Goal: Task Accomplishment & Management: Manage account settings

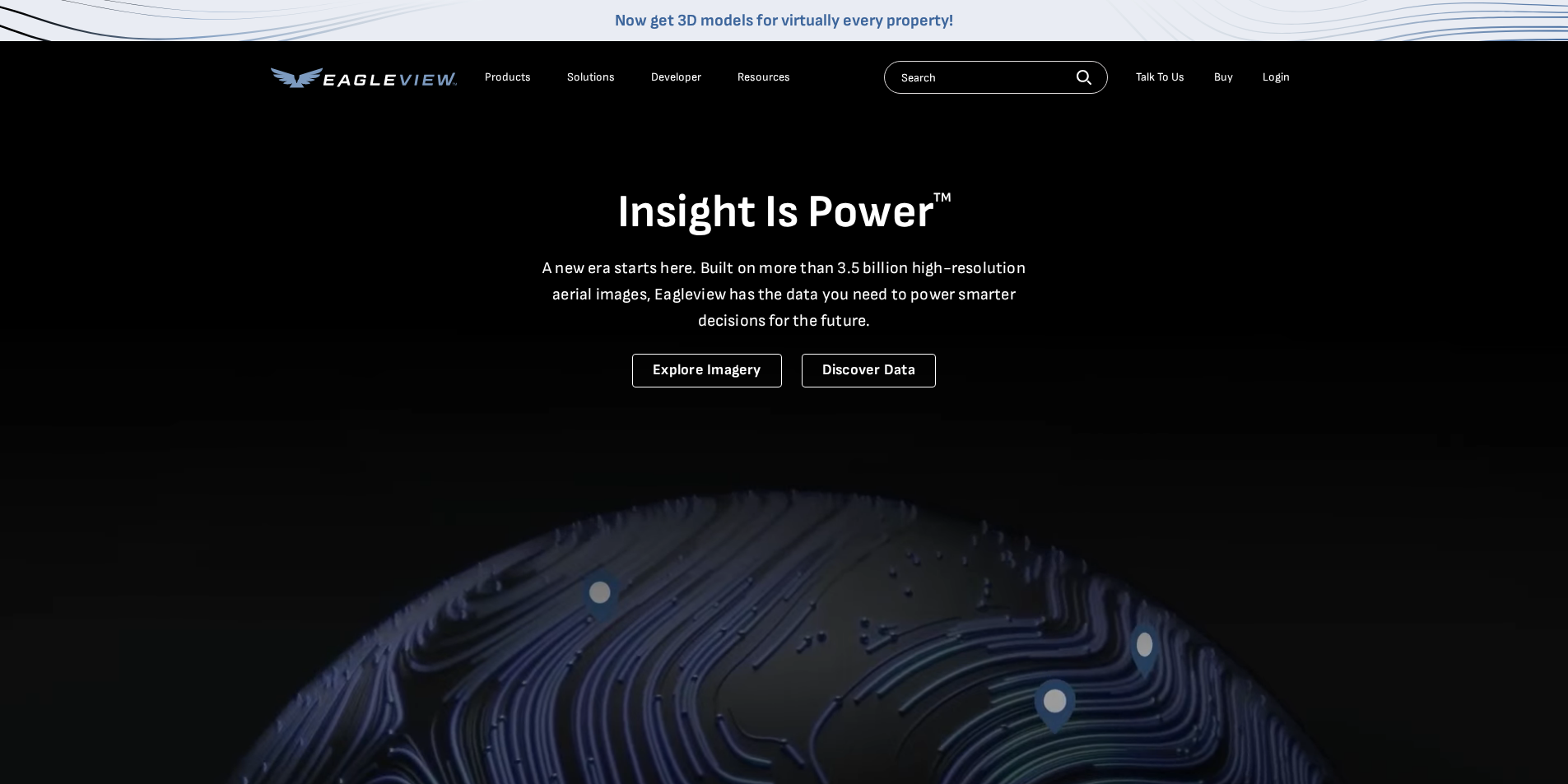
click at [1276, 76] on div "Login" at bounding box center [1275, 77] width 27 height 15
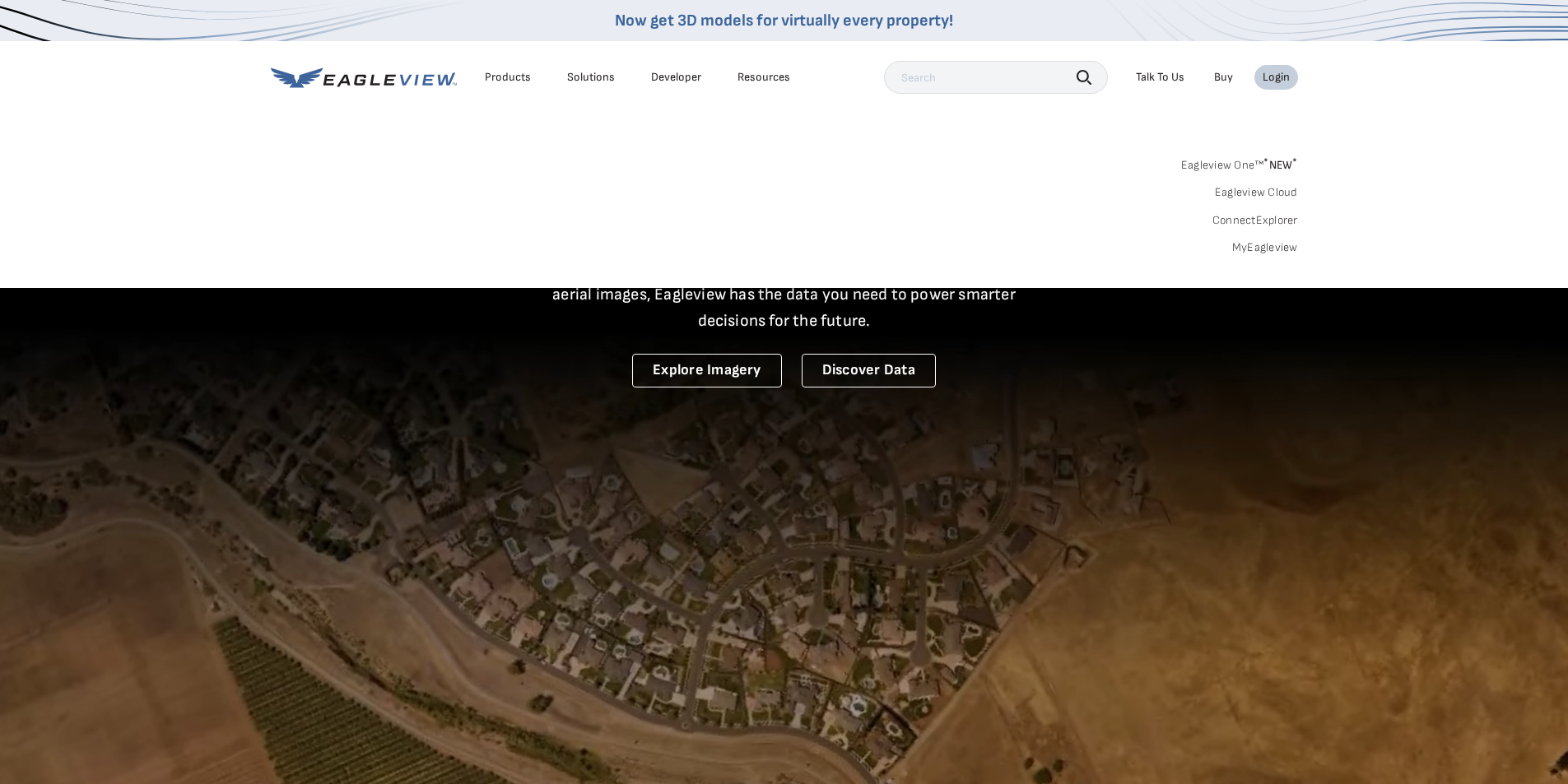
click at [1247, 247] on link "MyEagleview" at bounding box center [1265, 247] width 66 height 15
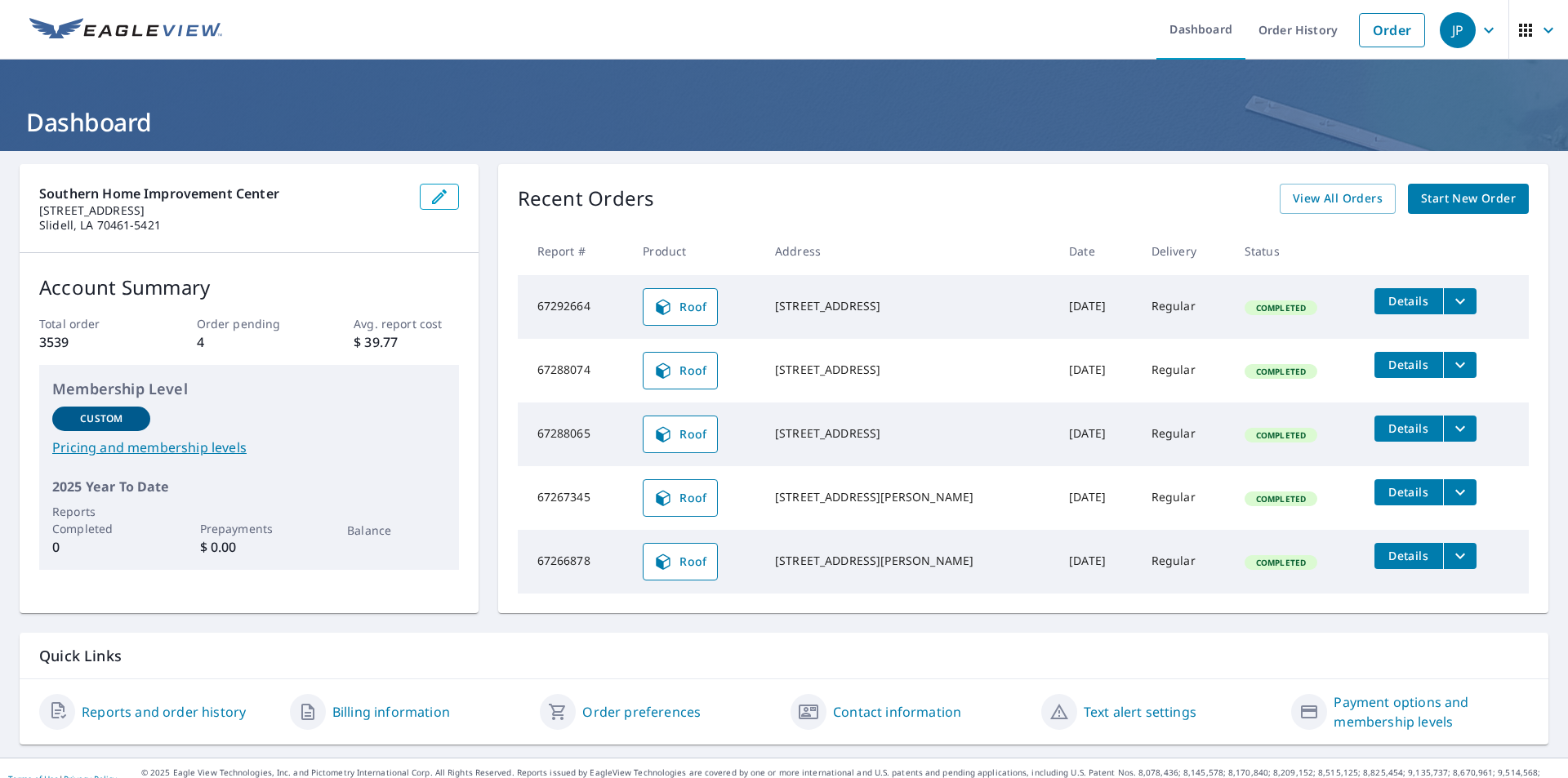
drag, startPoint x: 1276, startPoint y: 29, endPoint x: 1065, endPoint y: 107, distance: 225.0
click at [1275, 29] on link "Order History" at bounding box center [1298, 29] width 105 height 59
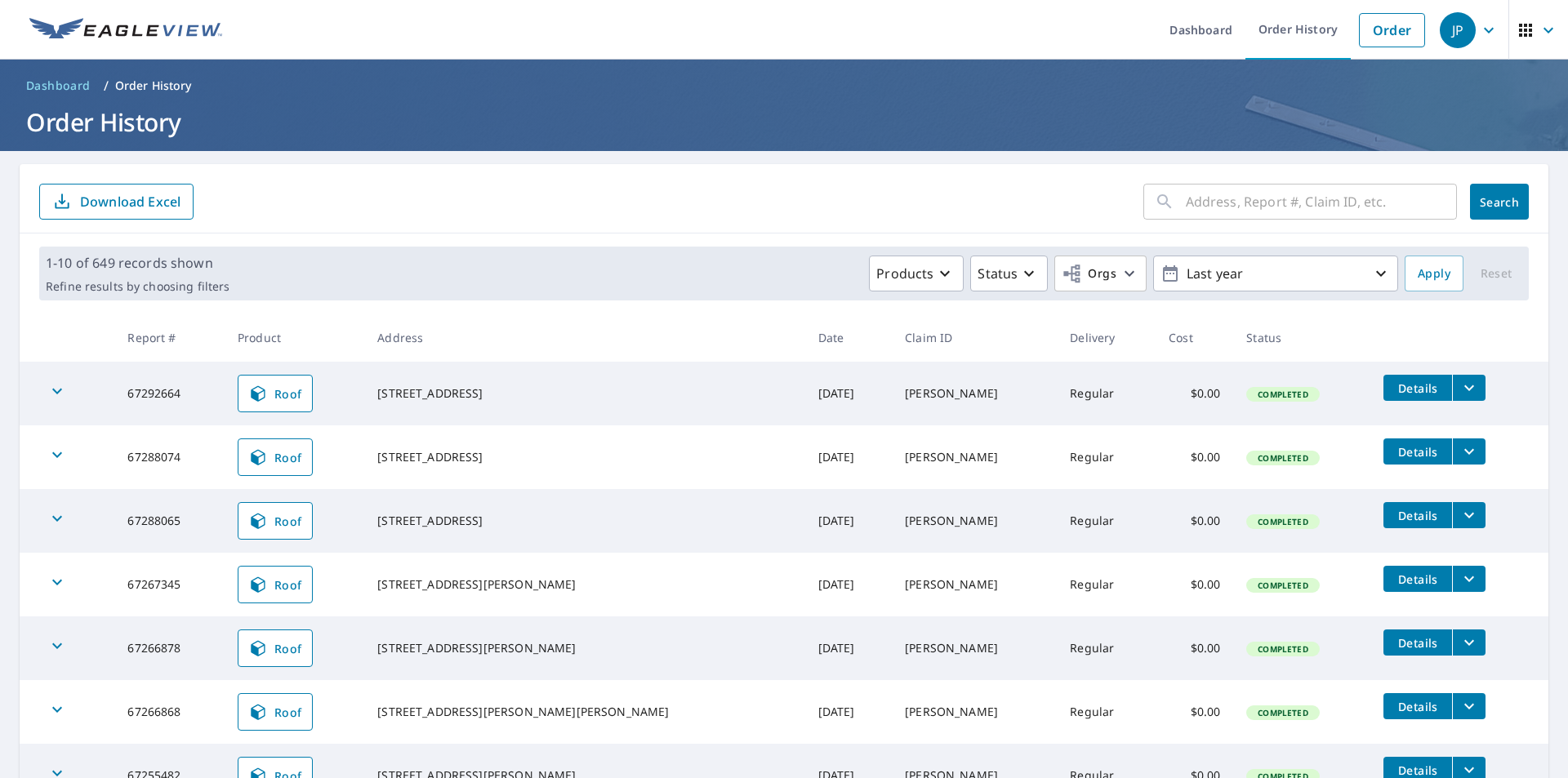
click at [1446, 37] on div "JP" at bounding box center [1458, 30] width 36 height 36
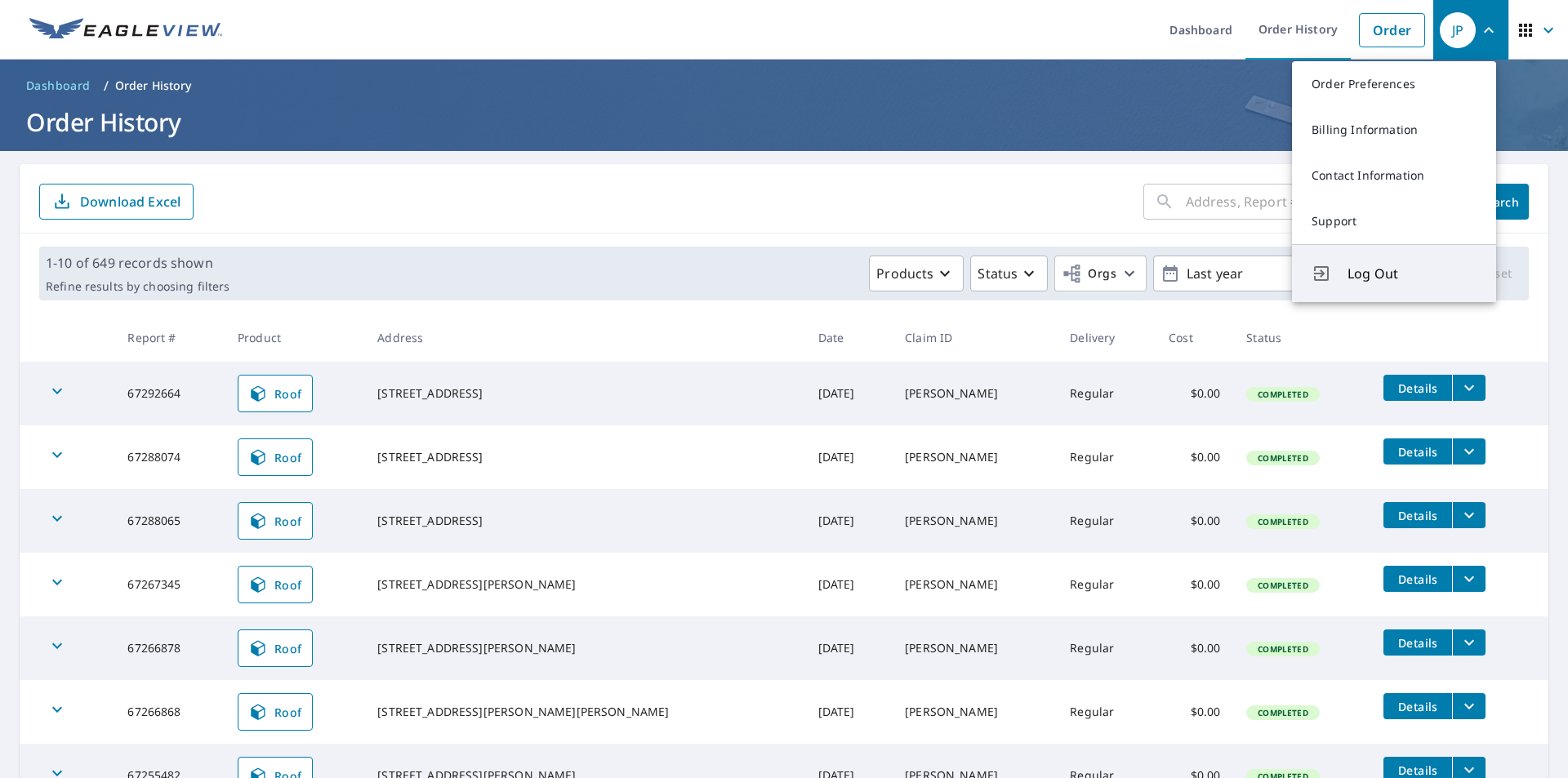
click at [1362, 277] on span "Log Out" at bounding box center [1412, 273] width 129 height 20
